Goal: Transaction & Acquisition: Purchase product/service

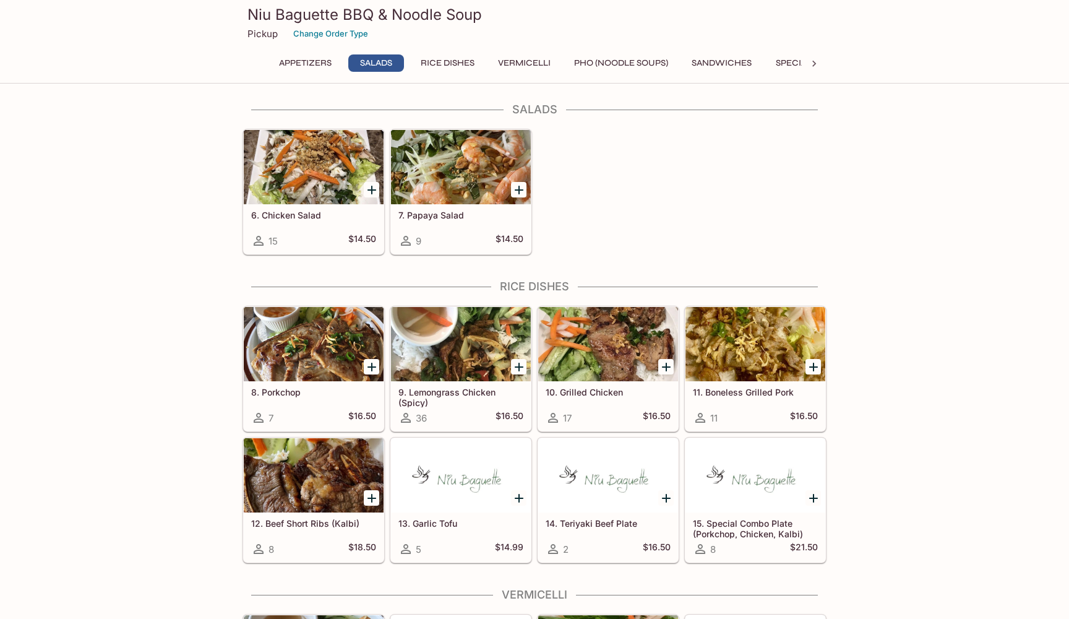
scroll to position [310, 0]
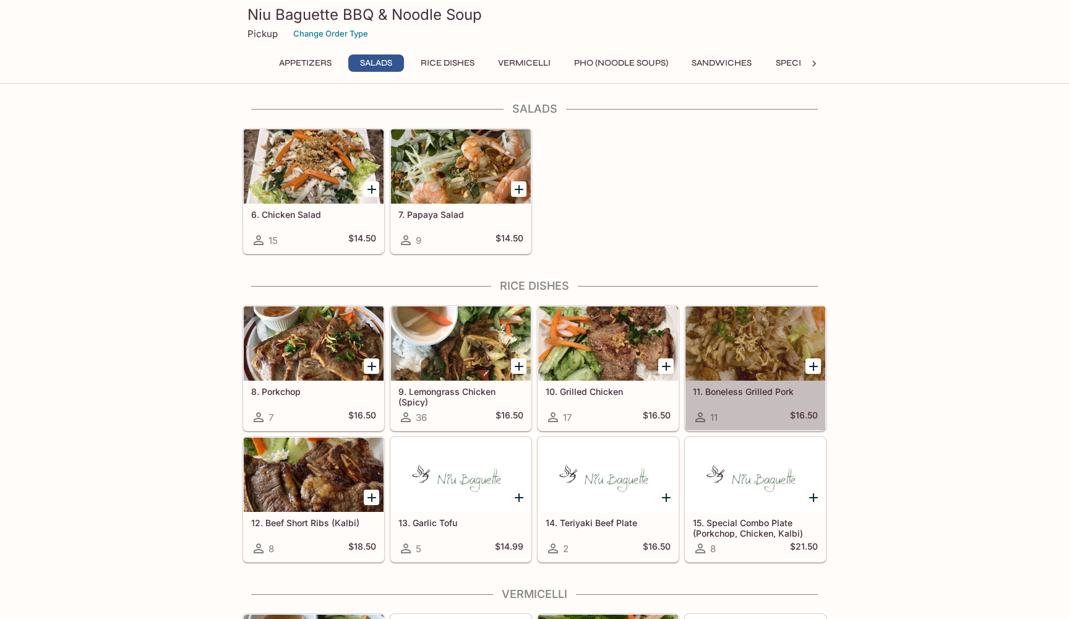
click at [767, 353] on div at bounding box center [755, 343] width 140 height 74
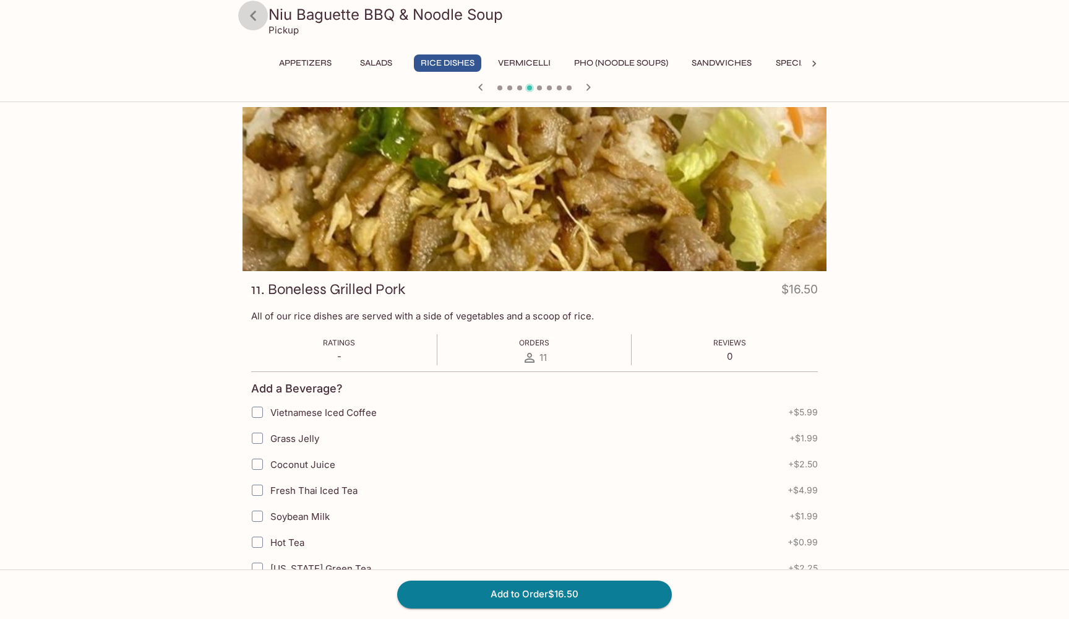
click at [254, 17] on icon at bounding box center [253, 16] width 6 height 10
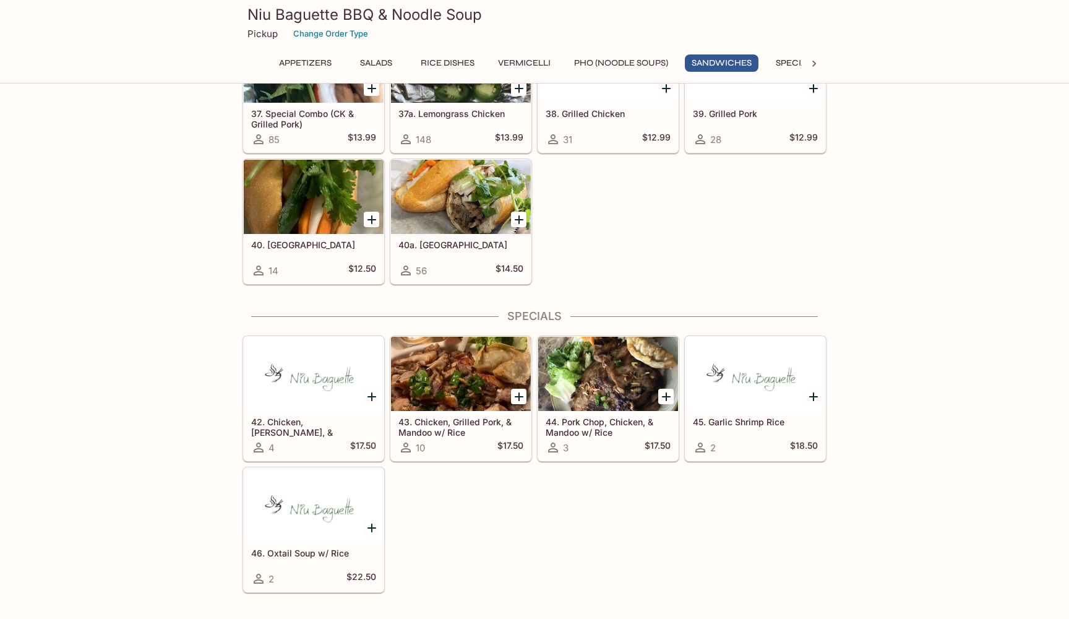
scroll to position [1907, 0]
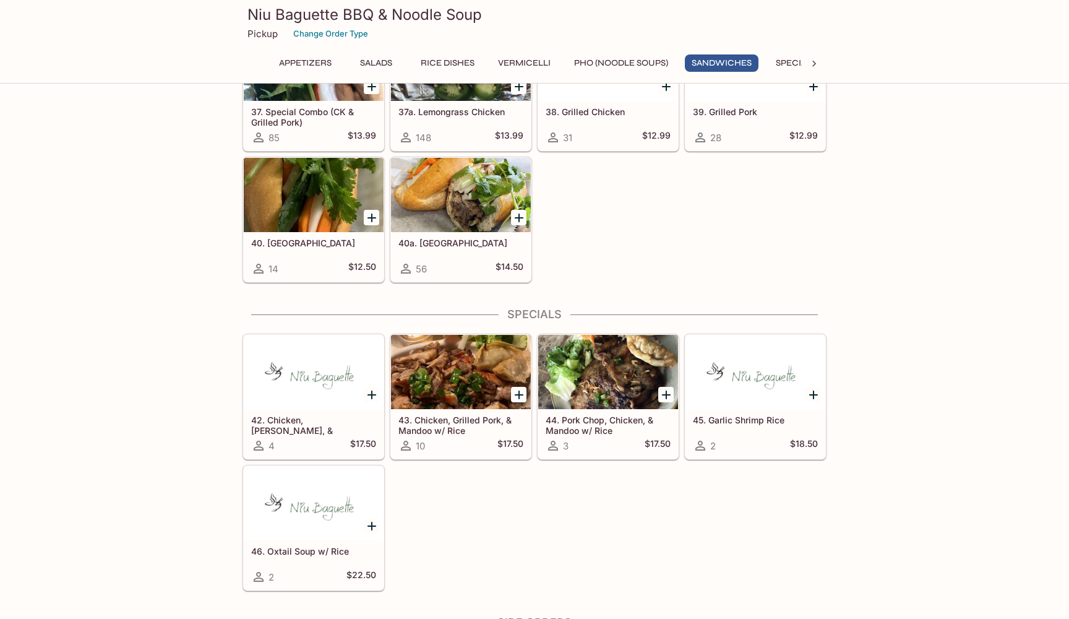
click at [471, 381] on div at bounding box center [461, 372] width 140 height 74
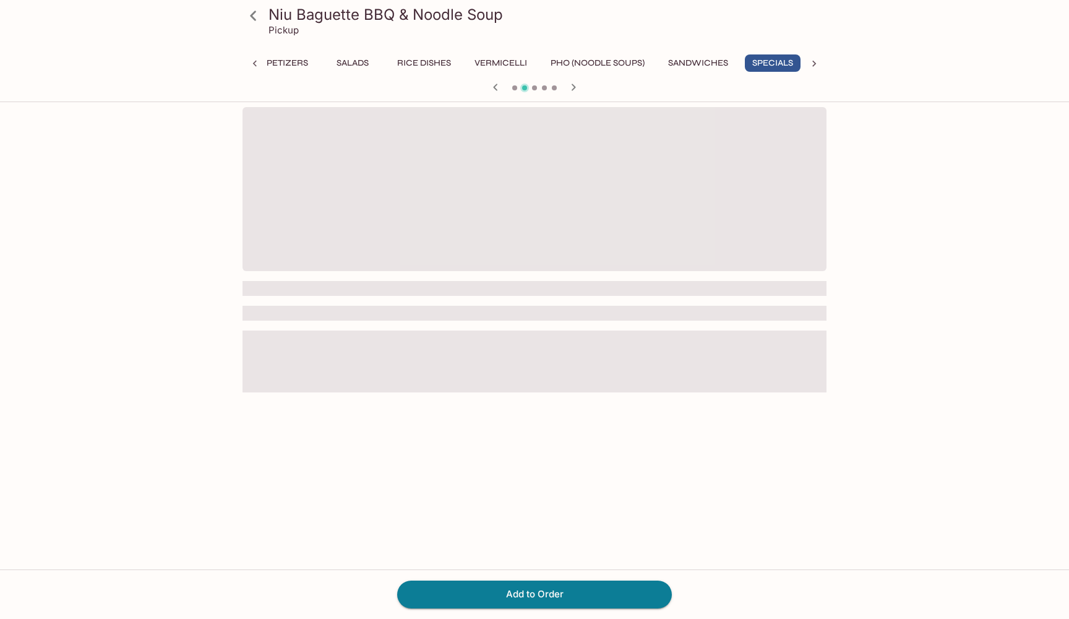
scroll to position [0, 26]
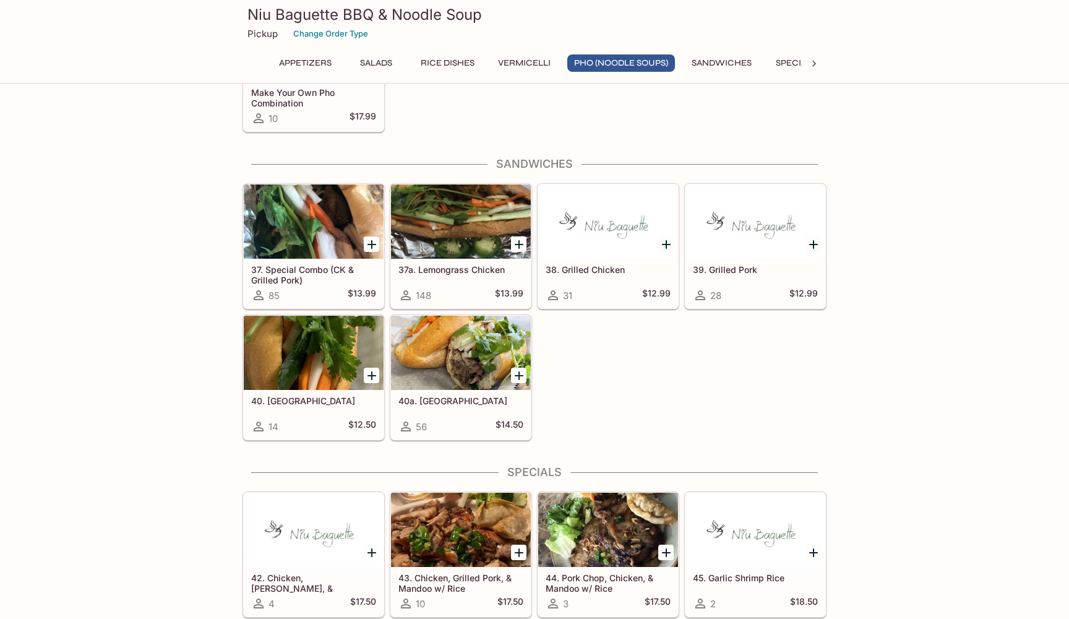
scroll to position [1752, 0]
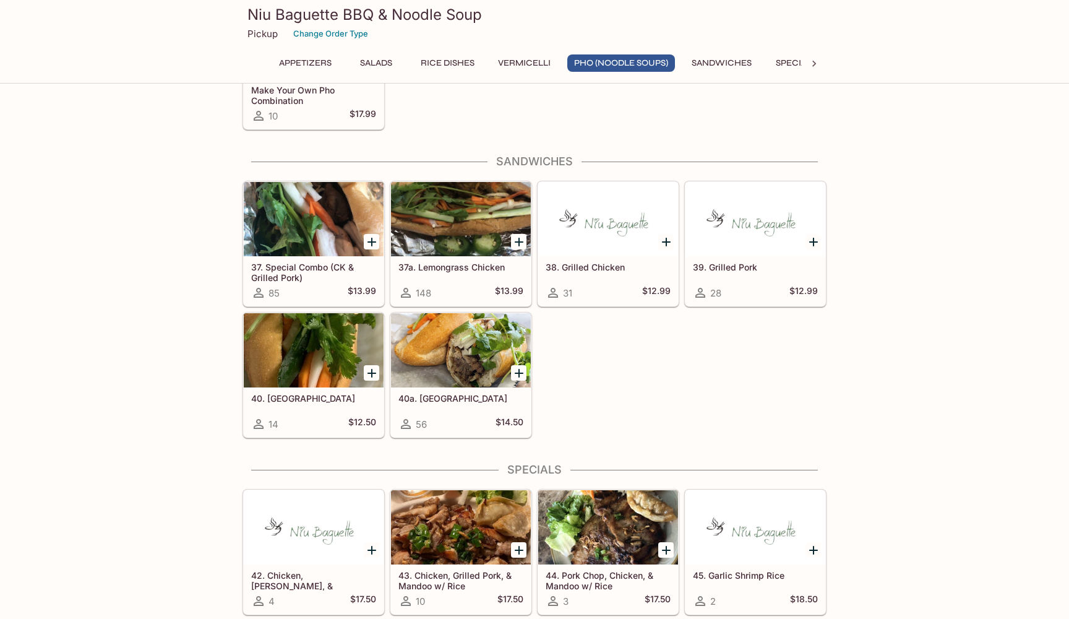
click at [468, 213] on div at bounding box center [461, 219] width 140 height 74
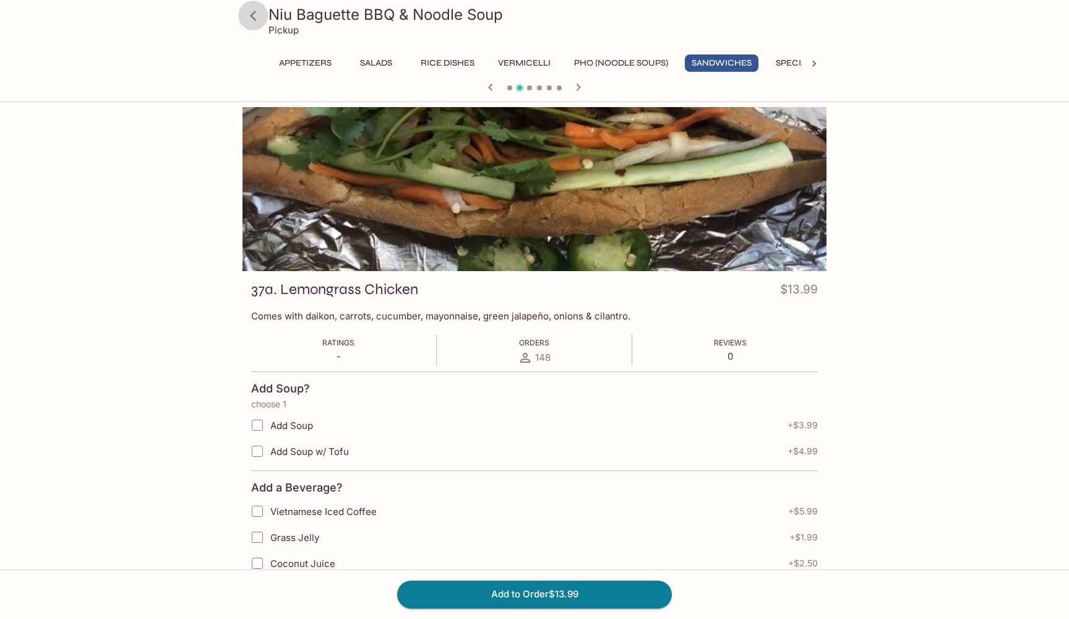
click at [251, 13] on icon at bounding box center [254, 16] width 22 height 22
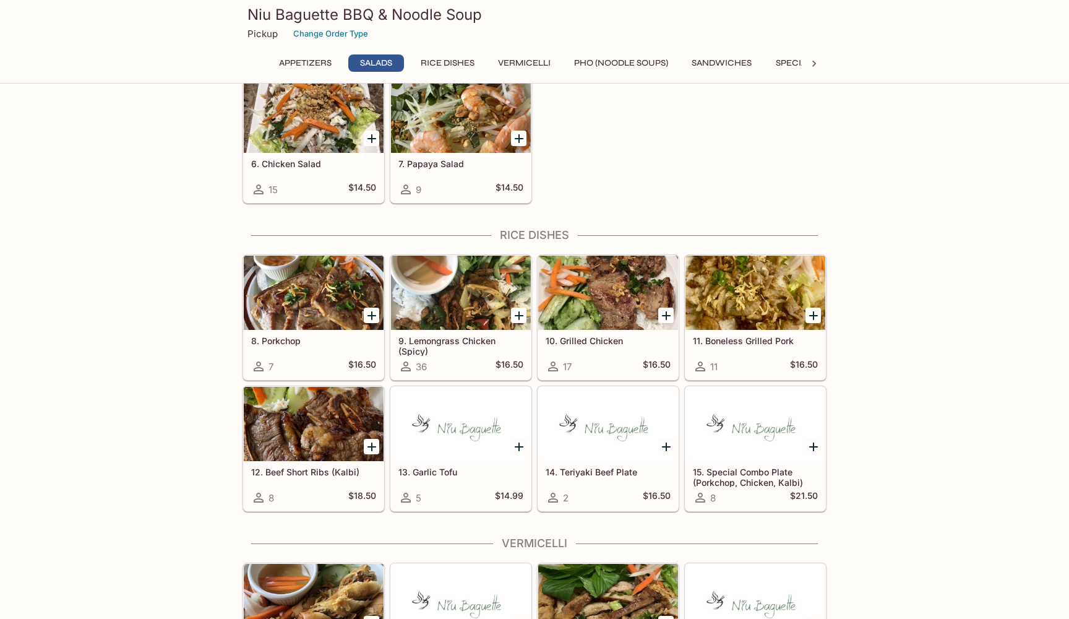
scroll to position [373, 0]
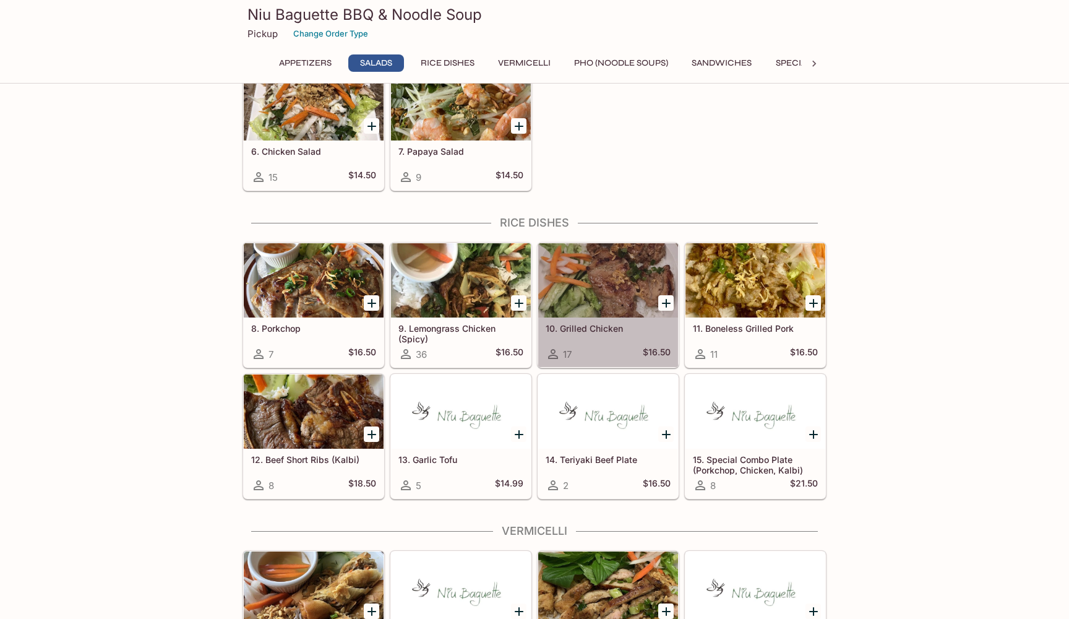
click at [606, 317] on div at bounding box center [608, 280] width 140 height 74
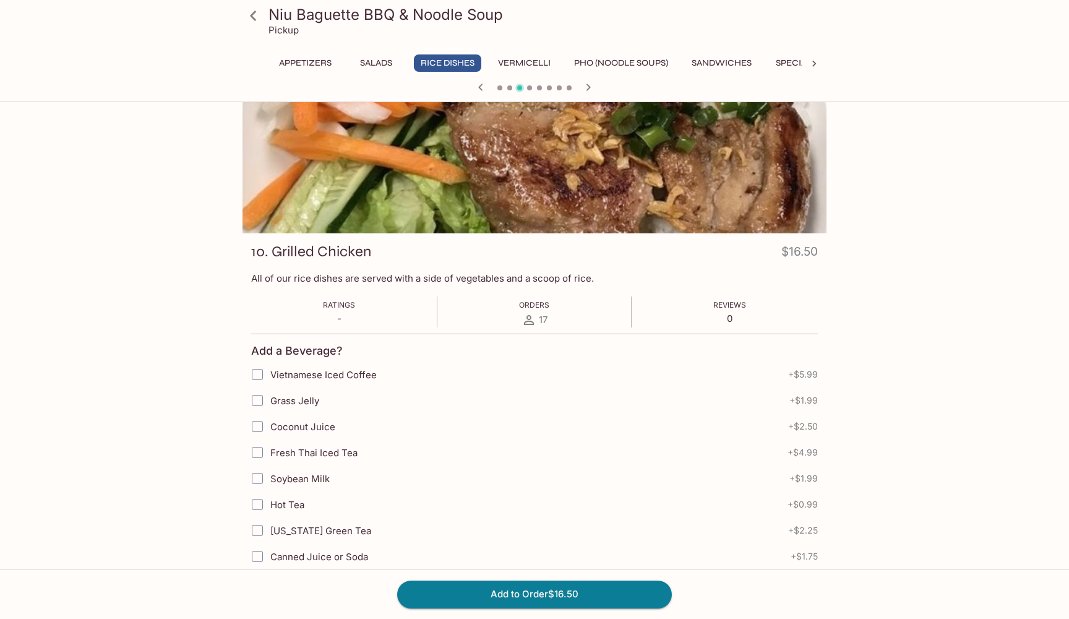
scroll to position [43, 0]
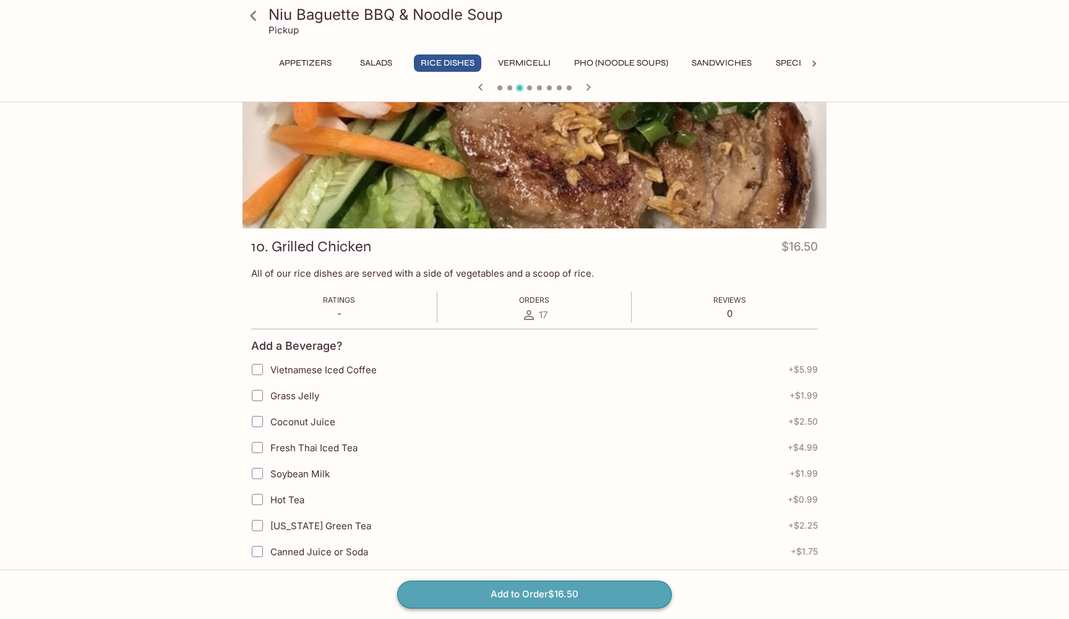
click at [549, 591] on button "Add to Order $16.50" at bounding box center [534, 593] width 275 height 27
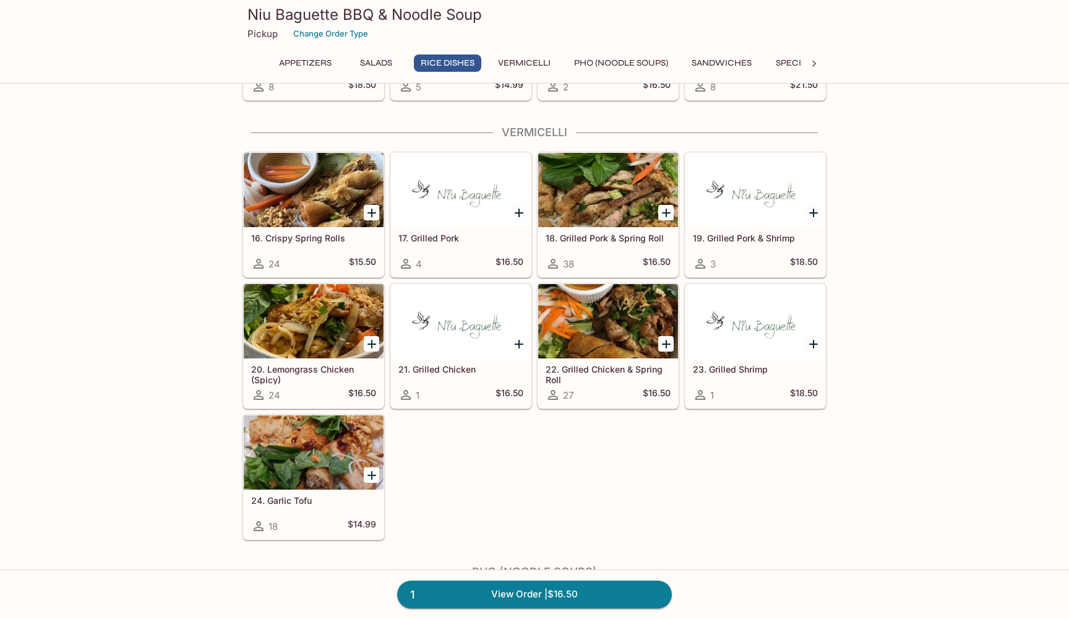
scroll to position [772, 0]
click at [593, 586] on link "1 View Order | $16.50" at bounding box center [534, 593] width 275 height 27
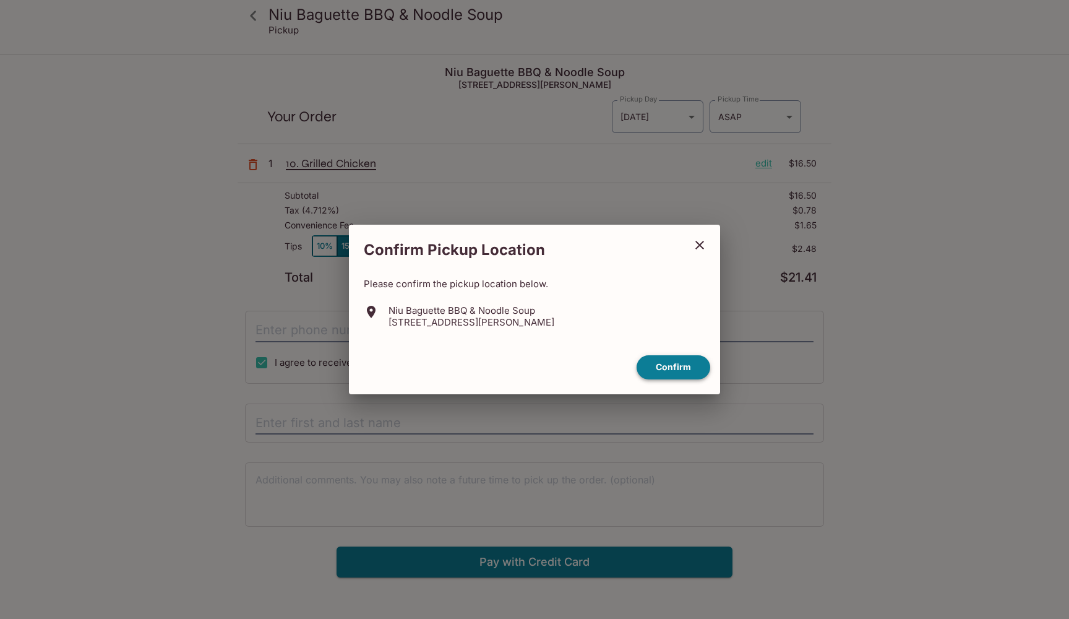
click at [672, 363] on button "Confirm" at bounding box center [674, 367] width 74 height 24
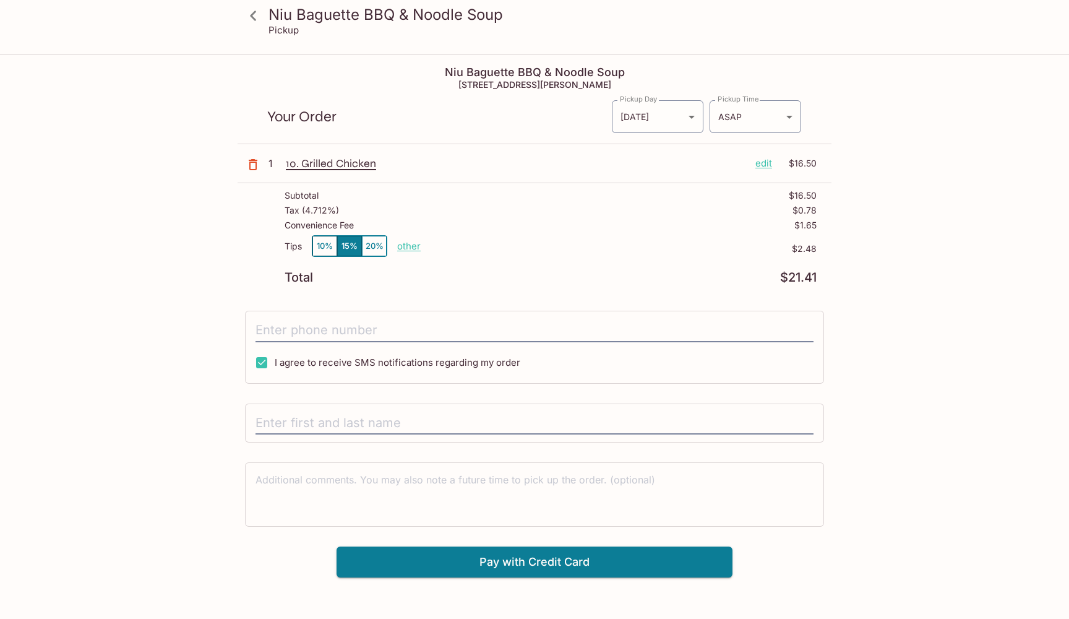
click at [413, 247] on p "other" at bounding box center [409, 246] width 24 height 12
type input "0.00"
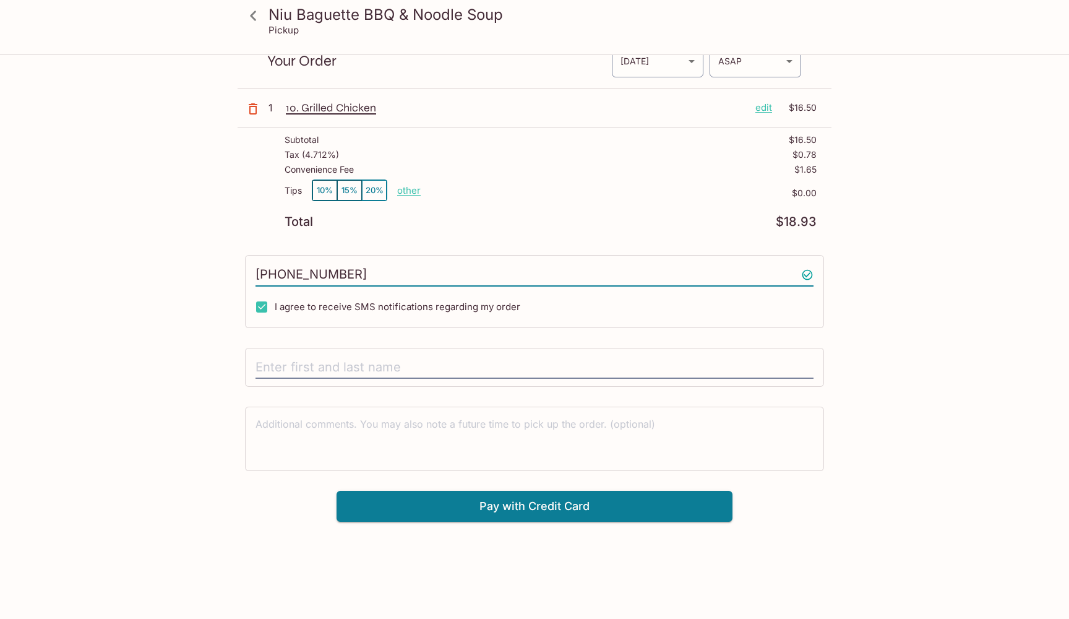
scroll to position [56, 0]
type input "[PHONE_NUMBER]"
click at [414, 354] on div at bounding box center [534, 368] width 579 height 40
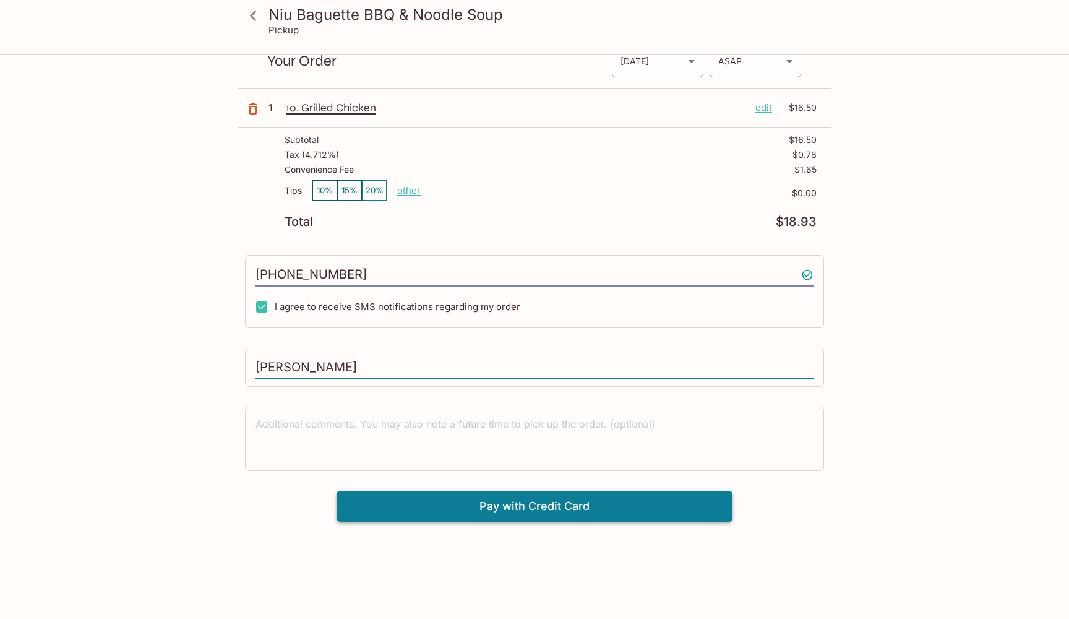
type input "[PERSON_NAME]"
click at [489, 500] on button "Pay with Credit Card" at bounding box center [535, 506] width 396 height 31
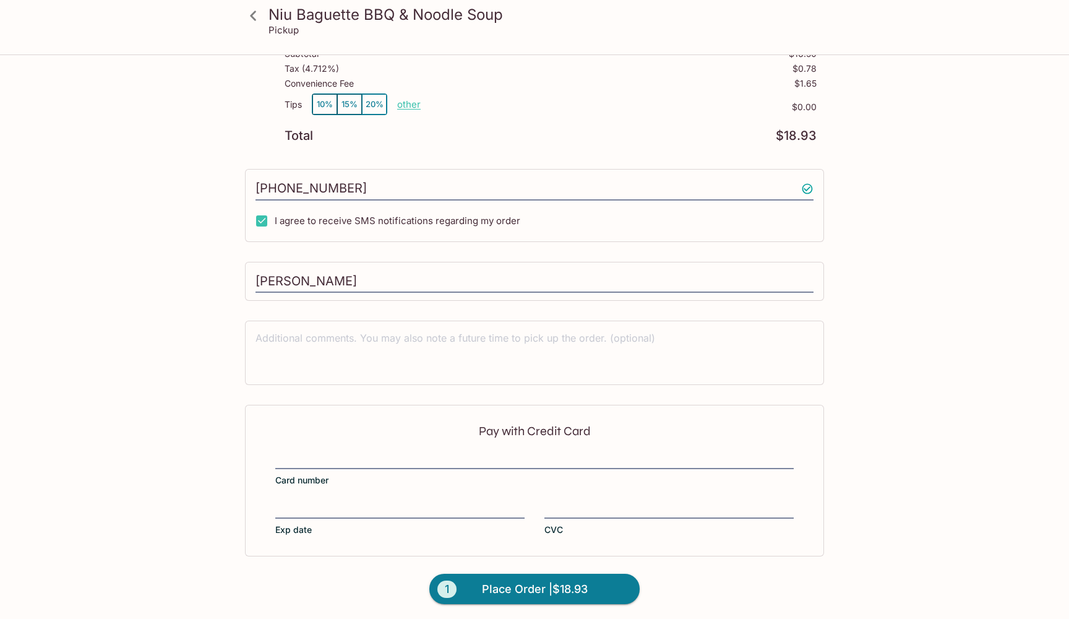
scroll to position [144, 0]
click at [321, 451] on div at bounding box center [534, 458] width 518 height 14
click at [321, 450] on input "Card number" at bounding box center [534, 450] width 518 height 1
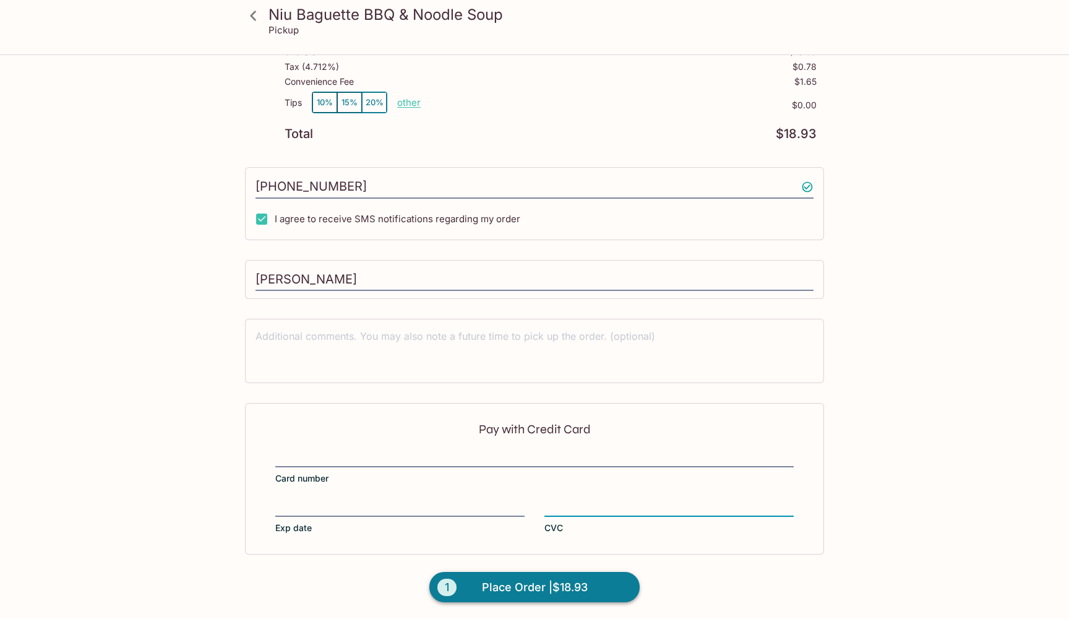
click at [550, 587] on span "Place Order | $18.93" at bounding box center [535, 587] width 106 height 20
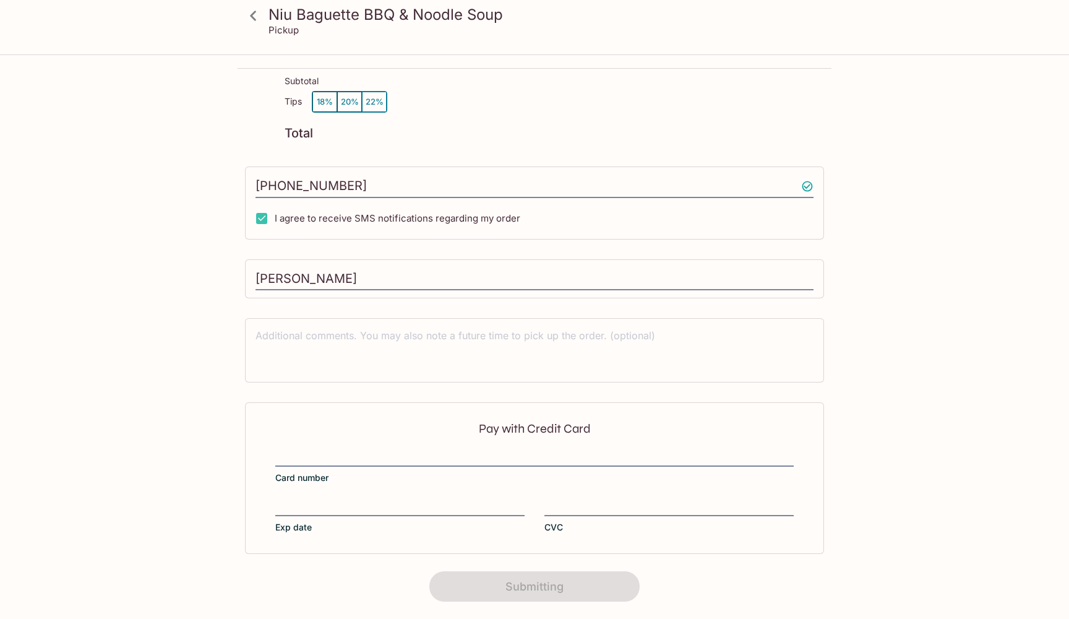
scroll to position [100, 0]
